Goal: Task Accomplishment & Management: Manage account settings

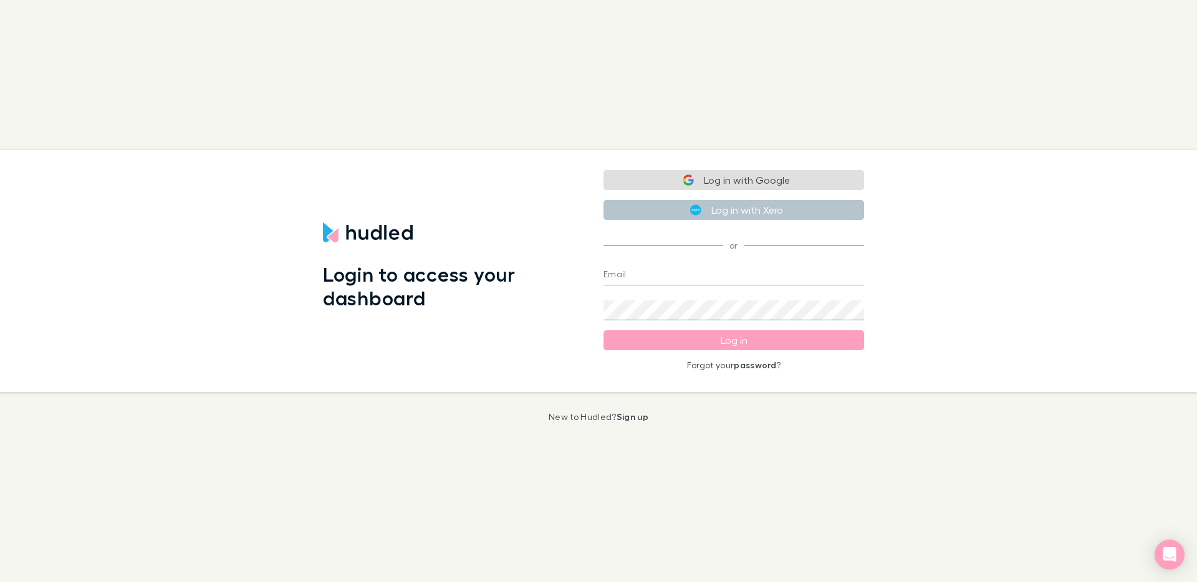
click at [767, 184] on button "Log in with Google" at bounding box center [733, 180] width 261 height 20
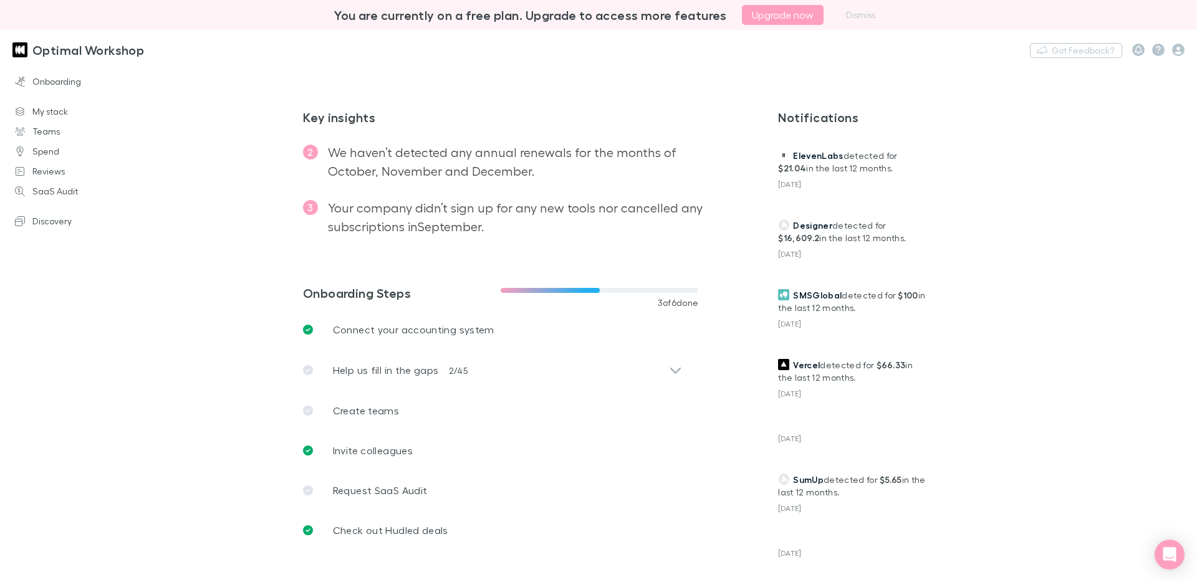
scroll to position [251, 0]
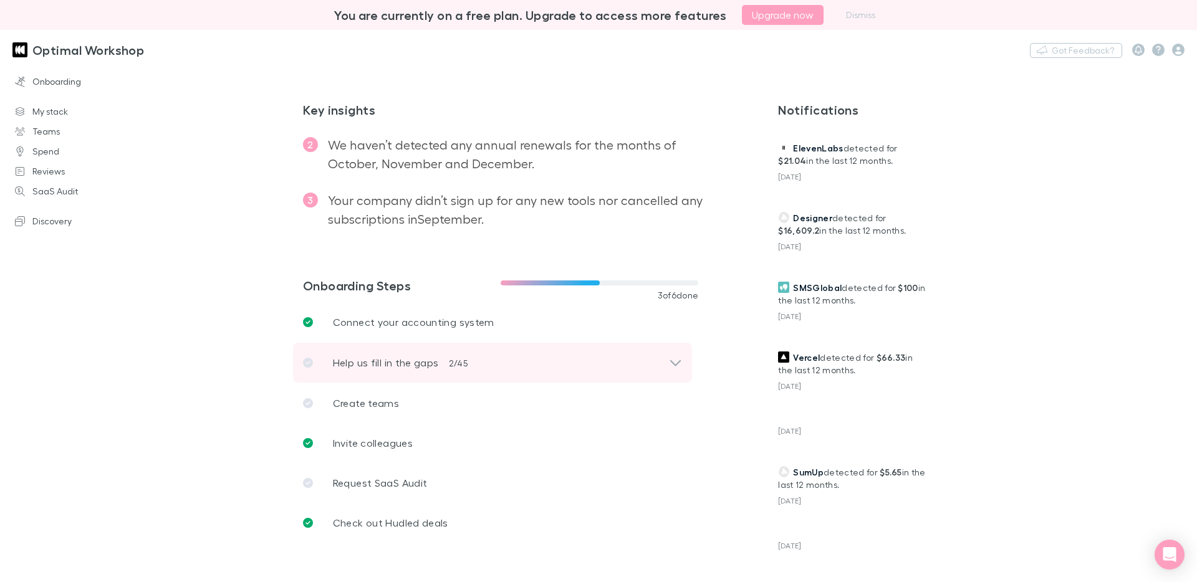
click at [672, 359] on icon at bounding box center [675, 362] width 13 height 15
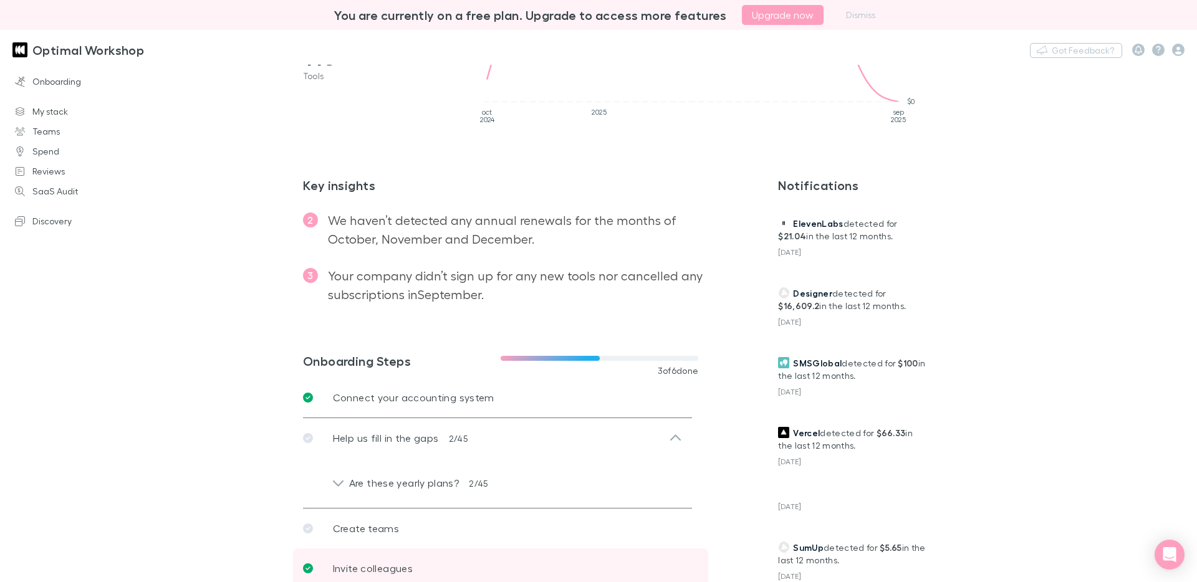
scroll to position [178, 0]
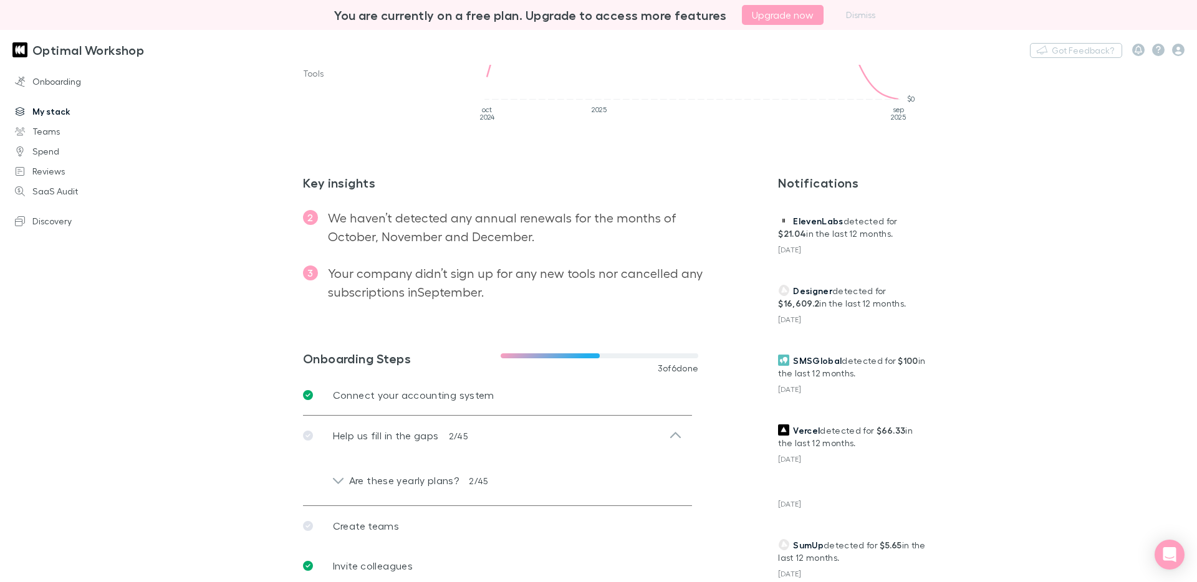
click at [67, 117] on link "My stack" at bounding box center [80, 112] width 156 height 20
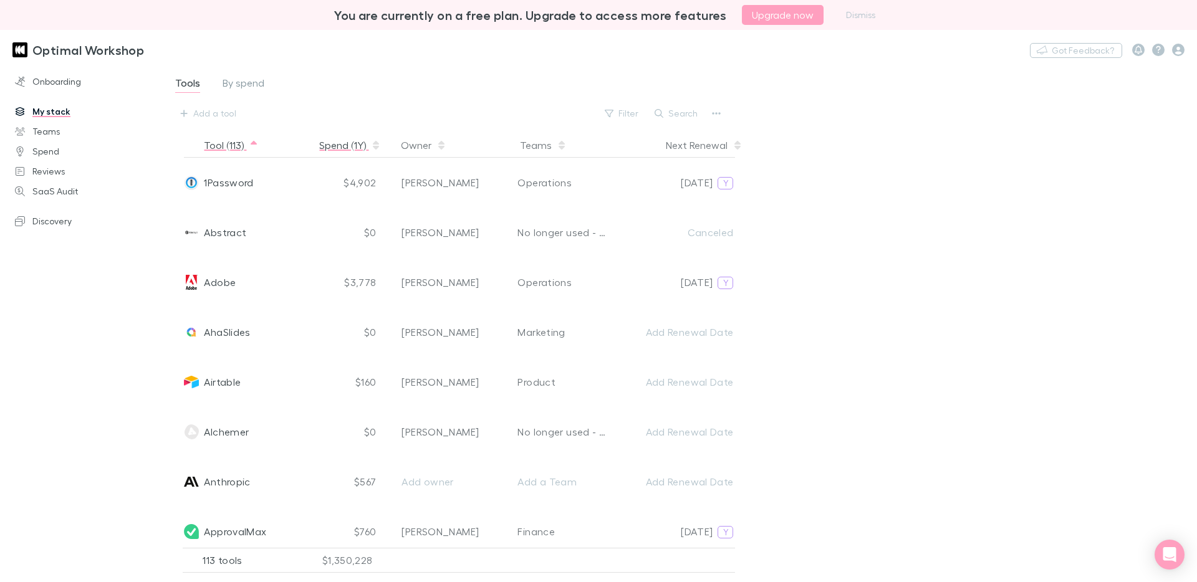
click at [337, 151] on button "Spend (1Y)" at bounding box center [350, 145] width 62 height 25
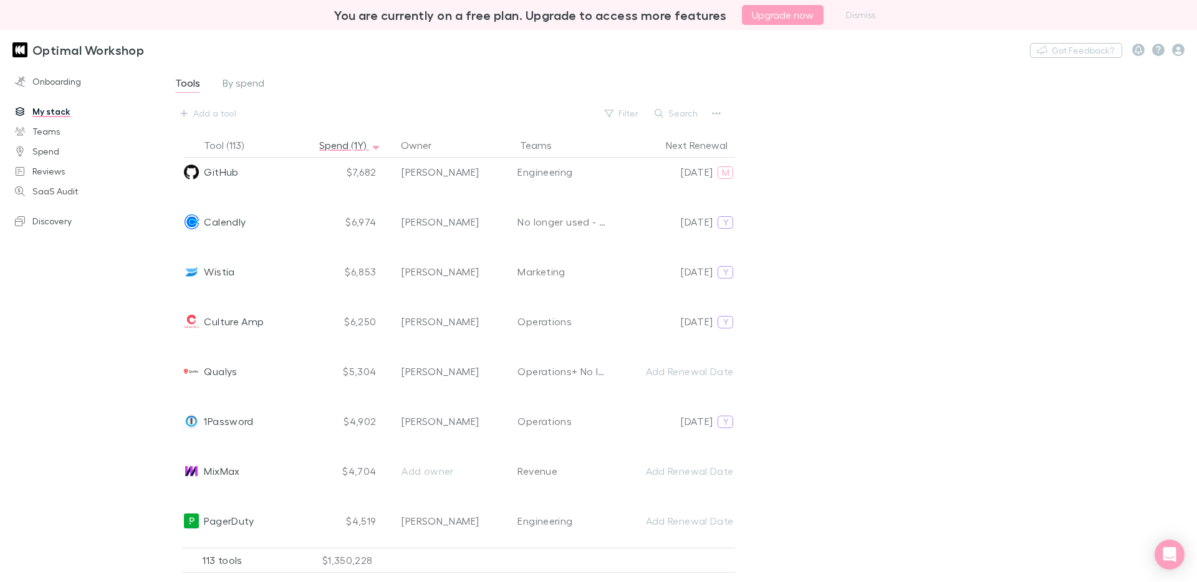
scroll to position [1209, 0]
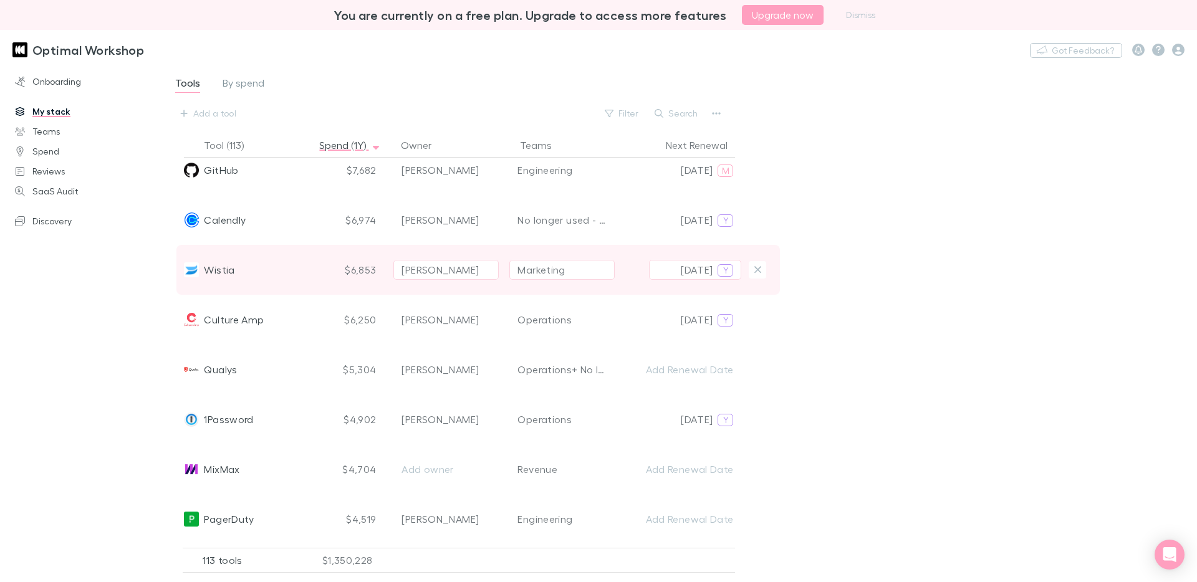
click at [220, 270] on span "Wistia" at bounding box center [219, 270] width 31 height 50
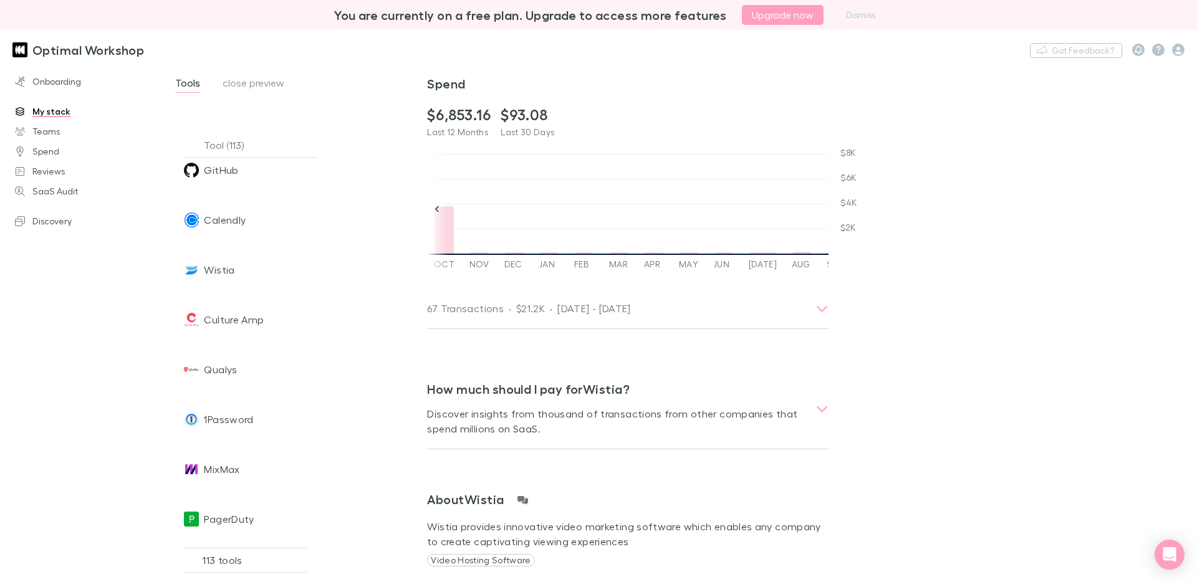
scroll to position [201, 0]
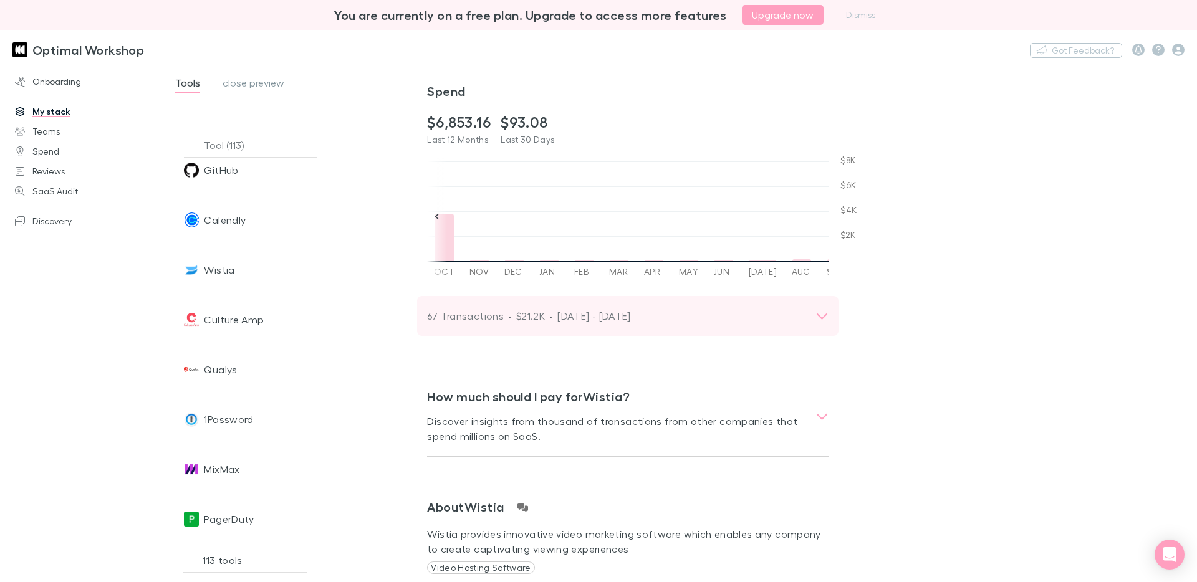
click at [816, 315] on icon at bounding box center [821, 315] width 13 height 15
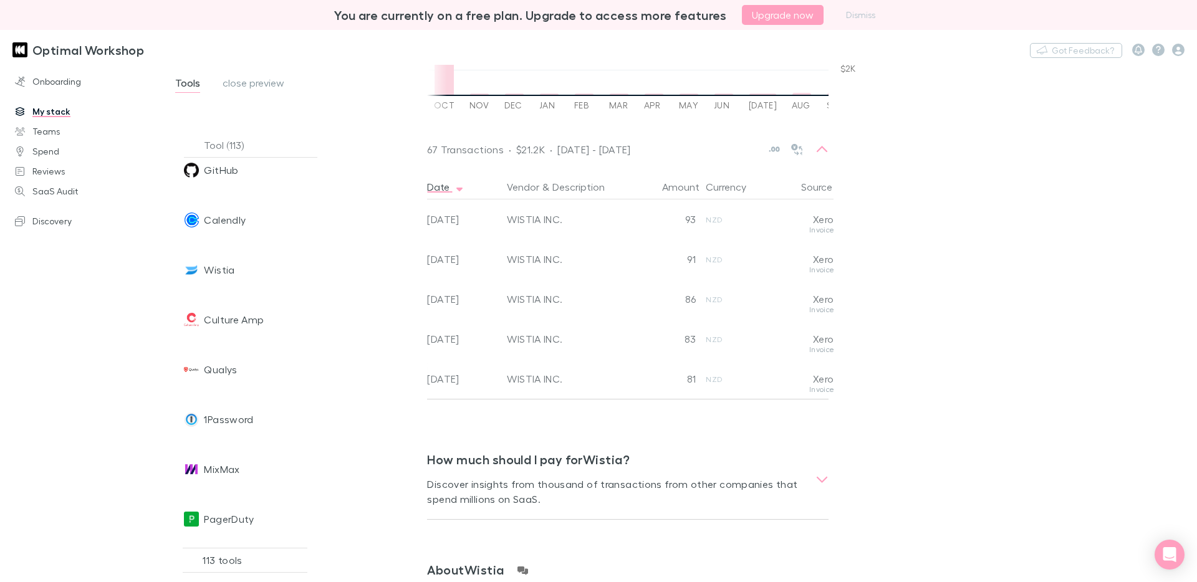
scroll to position [1192, 0]
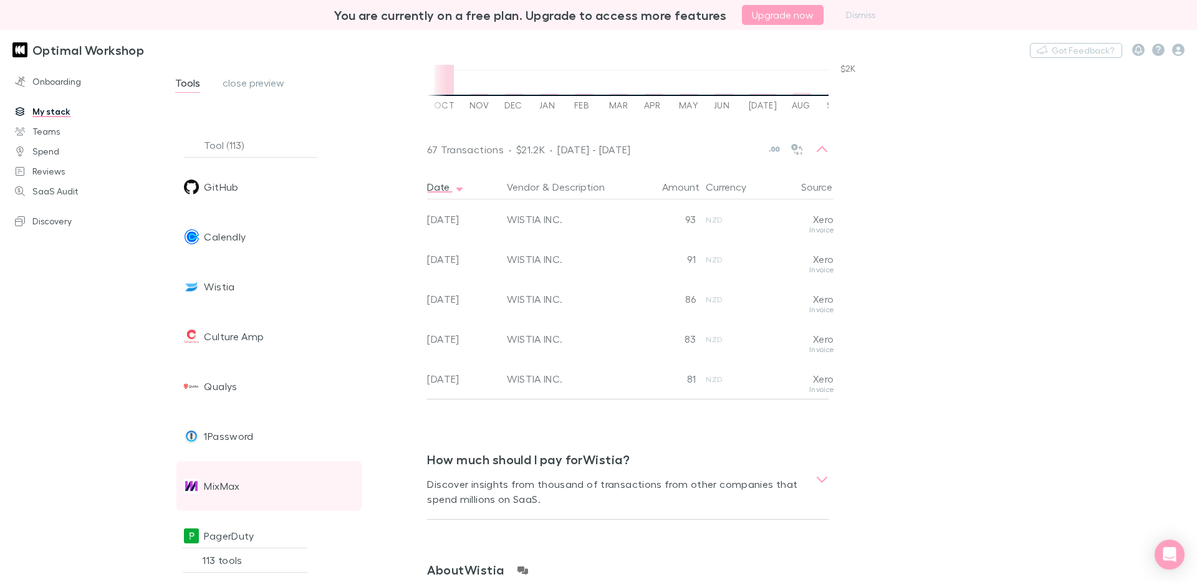
click at [254, 481] on div "MixMax" at bounding box center [247, 486] width 126 height 50
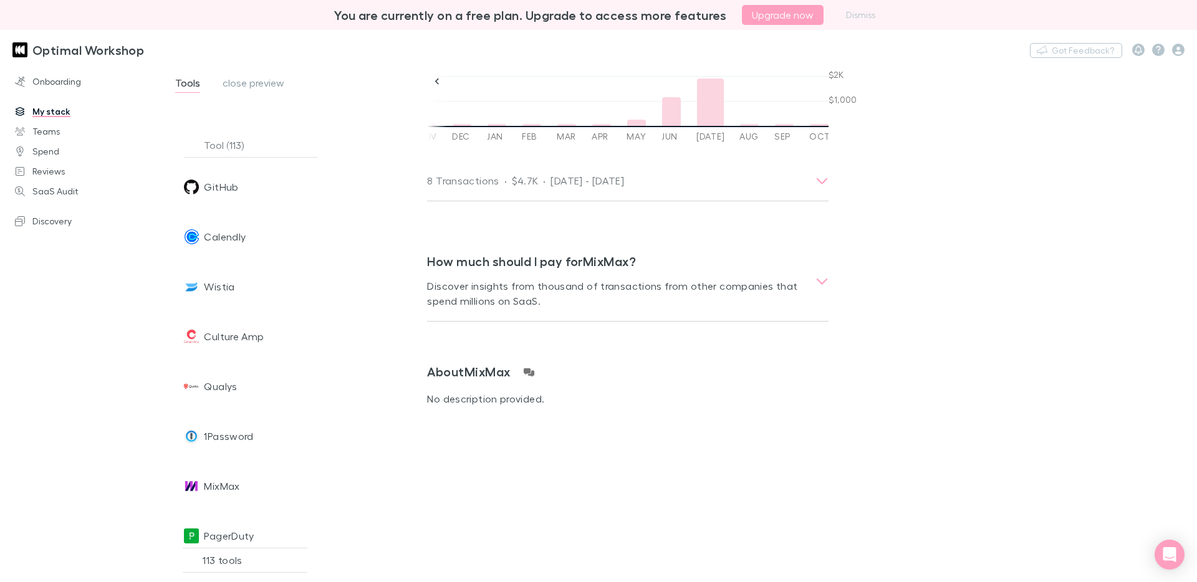
scroll to position [302, 0]
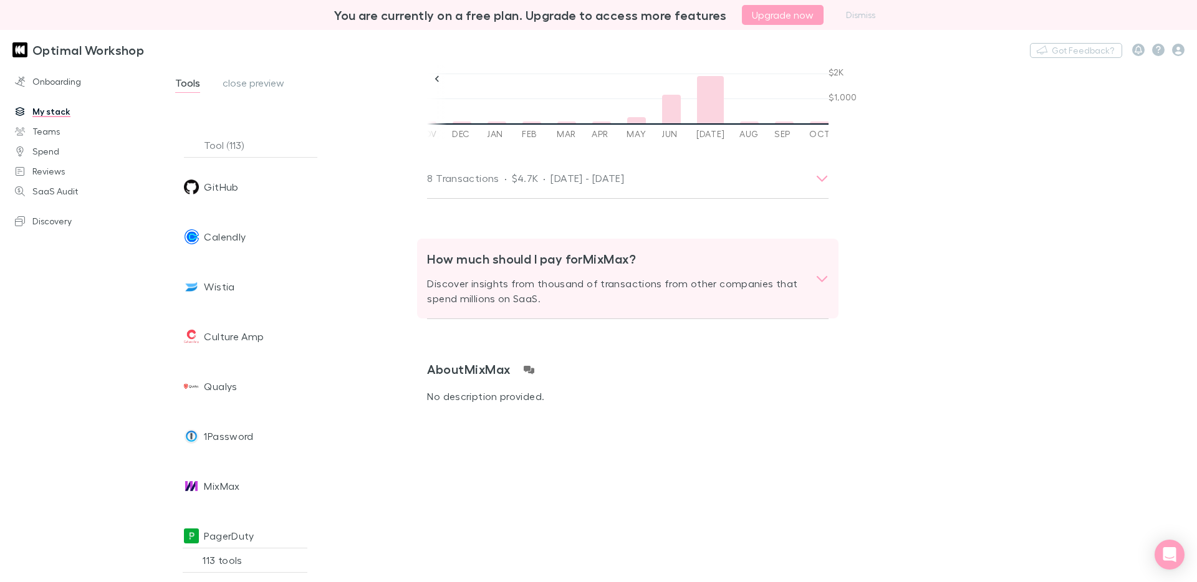
click at [818, 277] on icon at bounding box center [821, 279] width 11 height 6
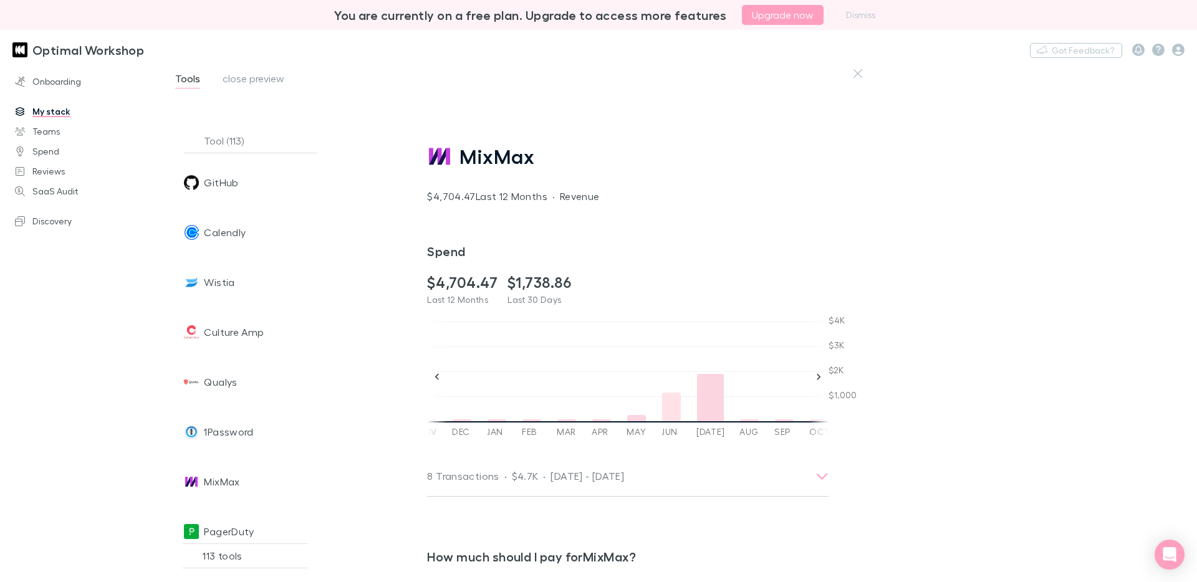
scroll to position [0, 14]
click at [745, 421] on dd at bounding box center [753, 397] width 20 height 49
click at [783, 418] on dd at bounding box center [788, 397] width 20 height 49
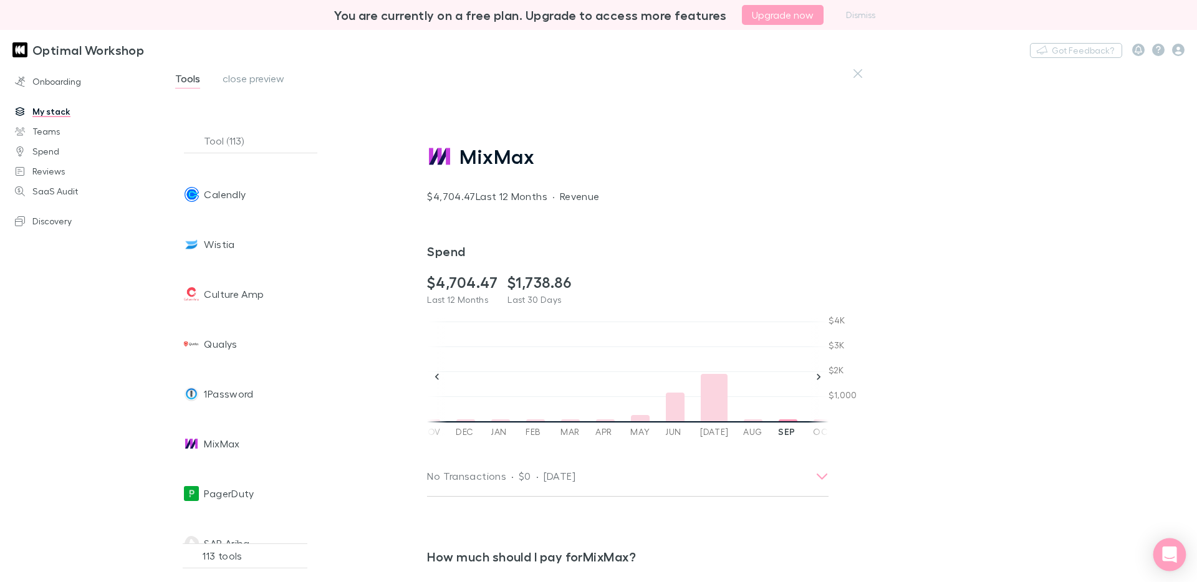
click at [1167, 556] on icon "Open Intercom Messenger" at bounding box center [1169, 555] width 14 height 16
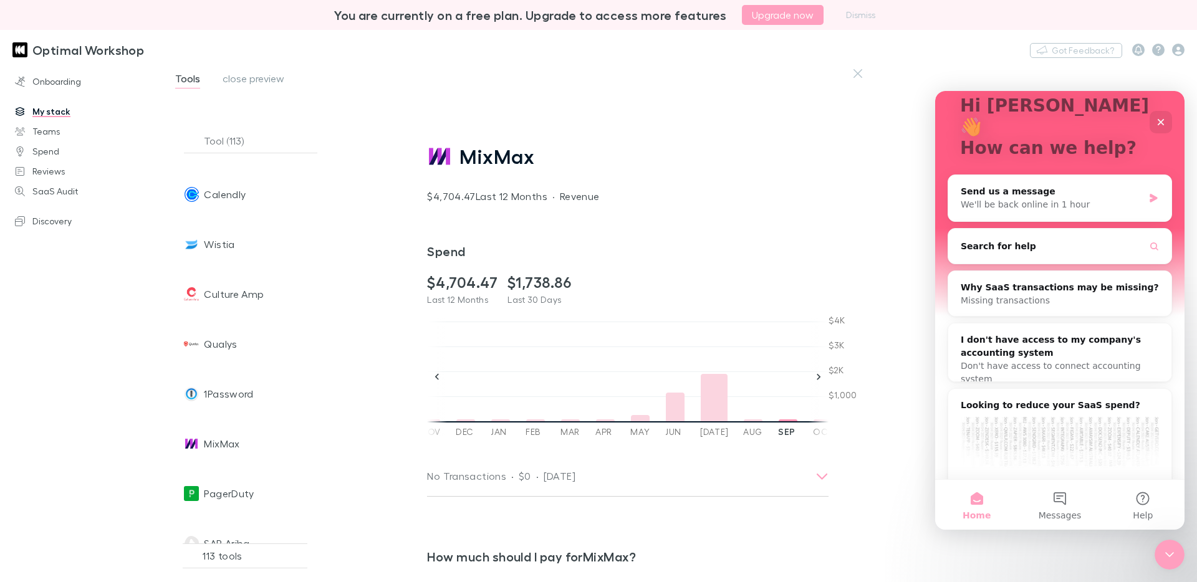
scroll to position [59, 0]
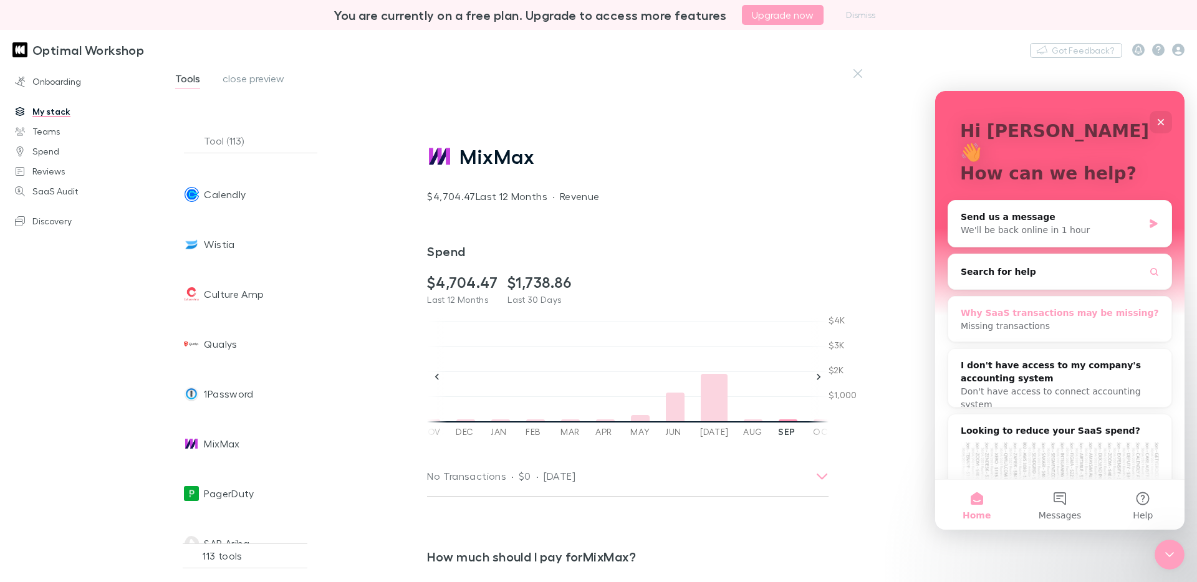
click at [1043, 307] on div "Why SaaS transactions may be missing?" at bounding box center [1059, 313] width 198 height 13
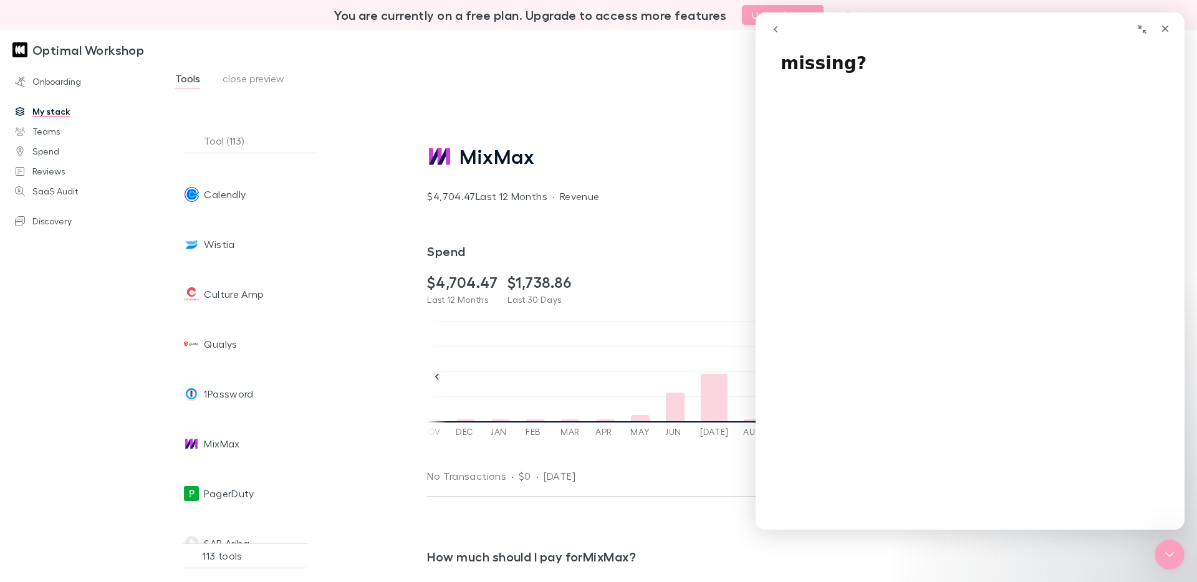
scroll to position [0, 0]
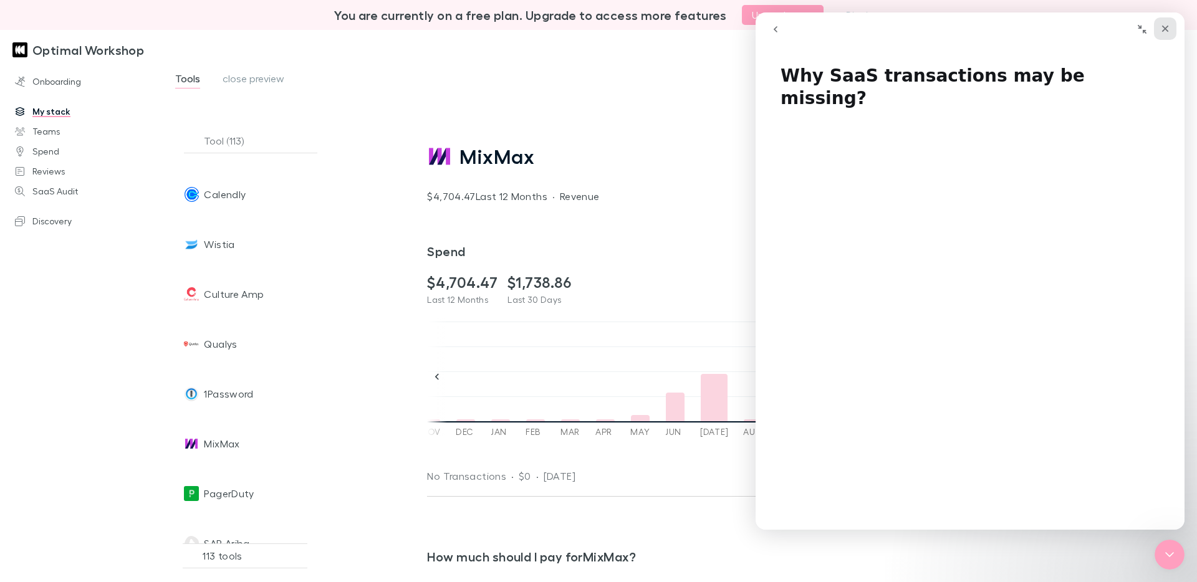
click at [1167, 31] on icon "Close" at bounding box center [1165, 29] width 10 height 10
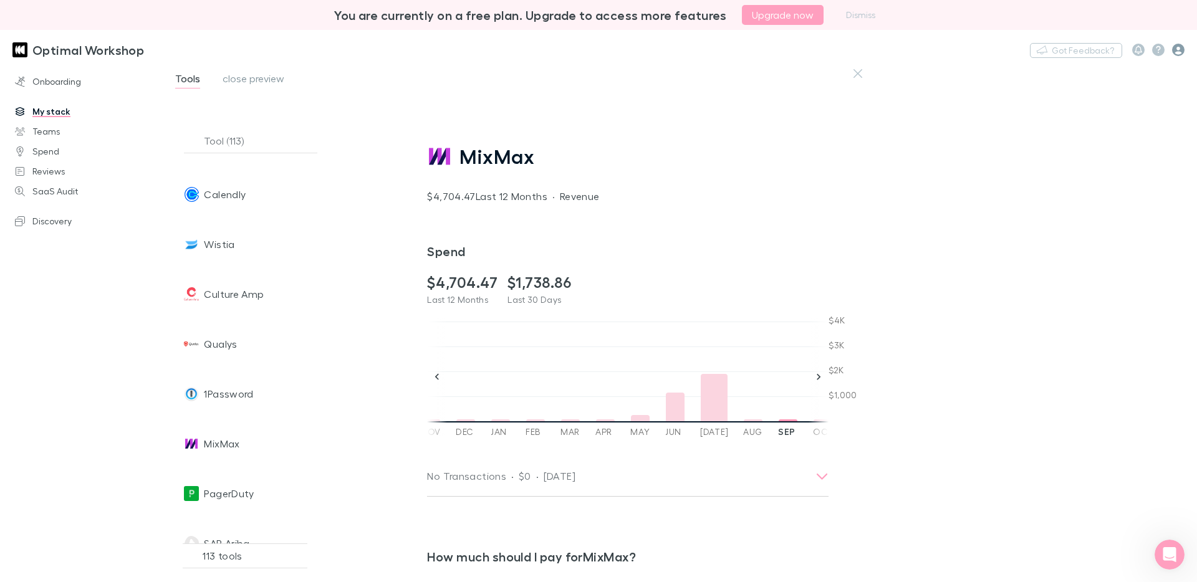
click at [1177, 50] on icon "button" at bounding box center [1178, 50] width 12 height 12
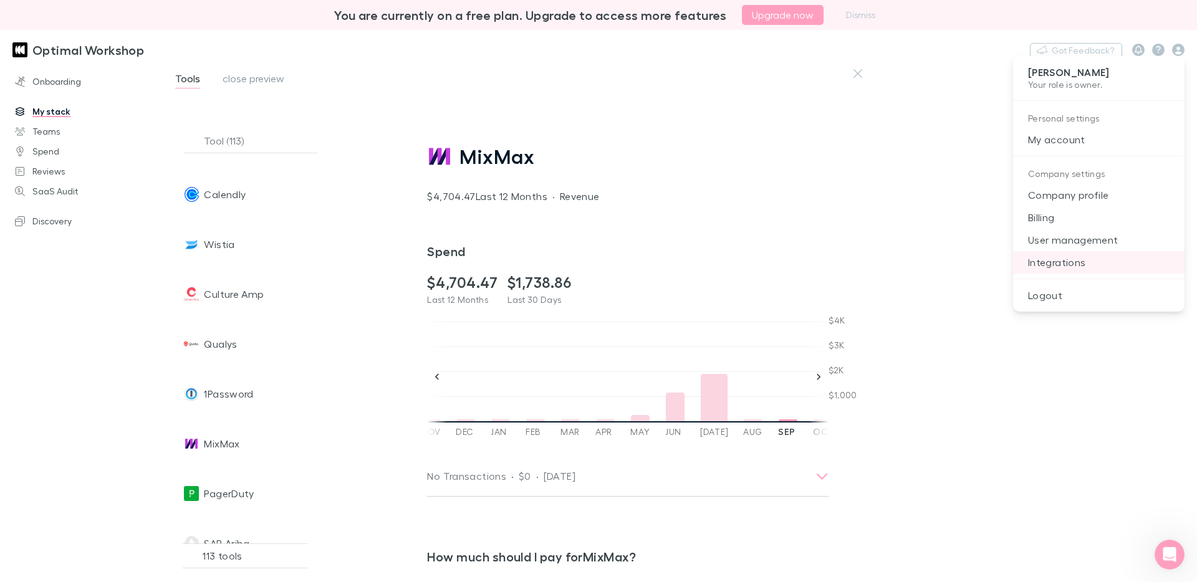
click at [1073, 262] on p "Integrations" at bounding box center [1098, 262] width 171 height 22
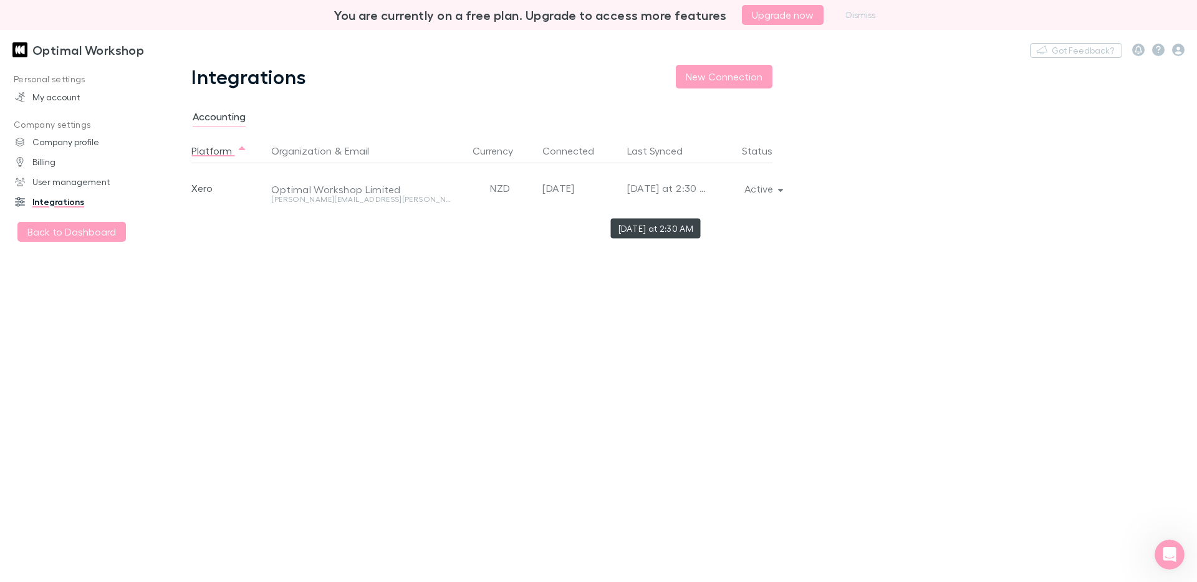
click at [695, 192] on div "[DATE] at 2:30 AM" at bounding box center [667, 188] width 80 height 50
click at [785, 191] on button "Active" at bounding box center [762, 188] width 57 height 17
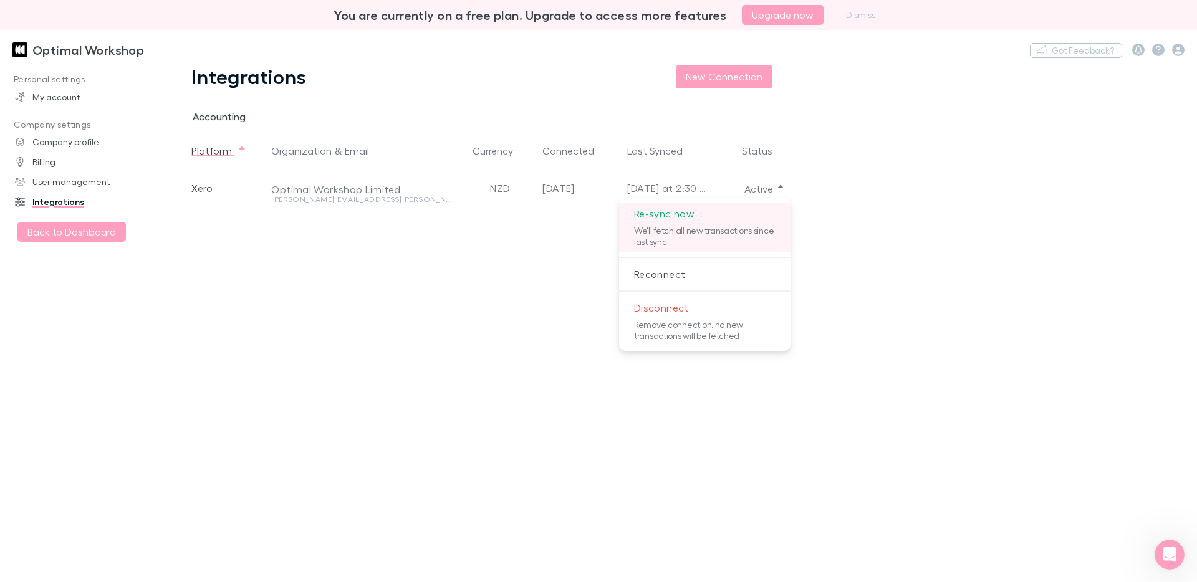
click at [676, 213] on p "Re-sync now" at bounding box center [704, 214] width 171 height 22
